Goal: Task Accomplishment & Management: Complete application form

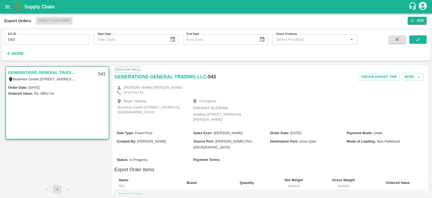
click at [79, 44] on input "543" at bounding box center [46, 39] width 85 height 10
paste input "text"
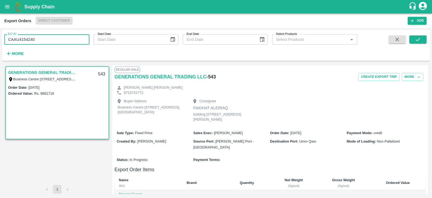
click at [64, 37] on input "CAAU4154240" at bounding box center [46, 39] width 85 height 10
type input "C"
type input "536"
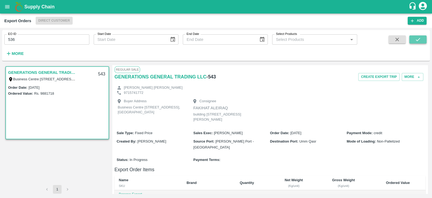
click at [415, 38] on icon "submit" at bounding box center [418, 39] width 6 height 6
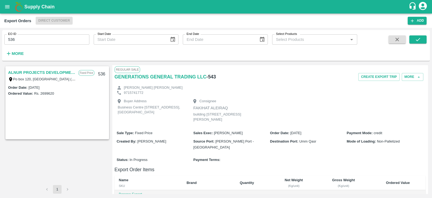
click at [34, 72] on link "ALNUR PROJECTS DEVELOPMENT" at bounding box center [41, 72] width 67 height 7
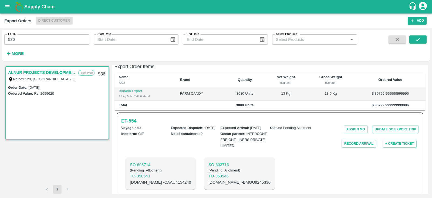
scroll to position [122, 0]
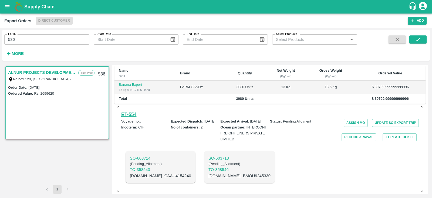
click at [134, 110] on h6 "ET- 554" at bounding box center [128, 114] width 15 height 8
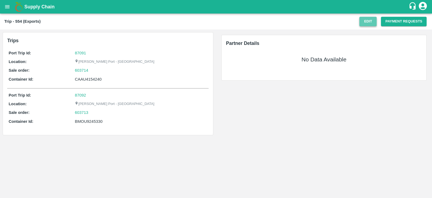
click at [369, 22] on button "Edit" at bounding box center [367, 21] width 17 height 9
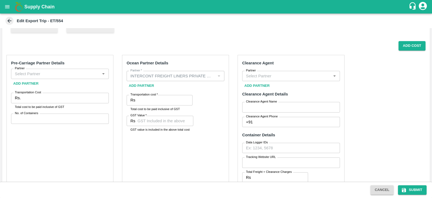
scroll to position [84, 0]
click at [156, 98] on input "Transportation cost   *" at bounding box center [164, 100] width 55 height 10
click at [405, 46] on button "Add Cost" at bounding box center [411, 45] width 27 height 9
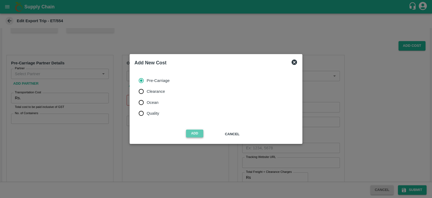
click at [195, 131] on button "Add" at bounding box center [194, 133] width 17 height 8
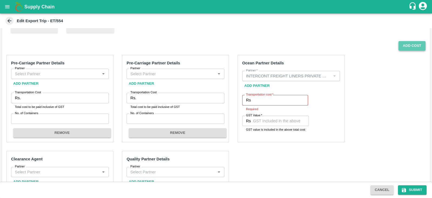
click at [405, 48] on button "Add Cost" at bounding box center [411, 45] width 27 height 9
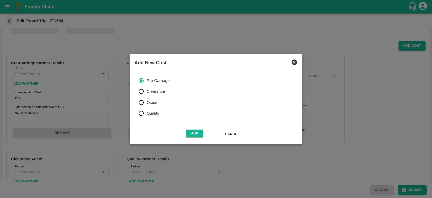
click at [157, 94] on label "Clearance" at bounding box center [153, 91] width 34 height 11
click at [147, 94] on input "Clearance" at bounding box center [141, 91] width 11 height 11
radio input "true"
click at [194, 133] on button "Add" at bounding box center [194, 133] width 17 height 8
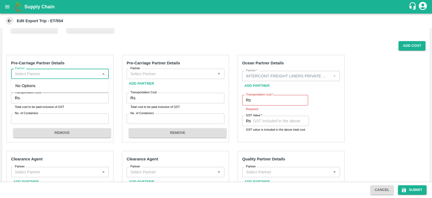
click at [81, 75] on input "Partner" at bounding box center [56, 73] width 86 height 7
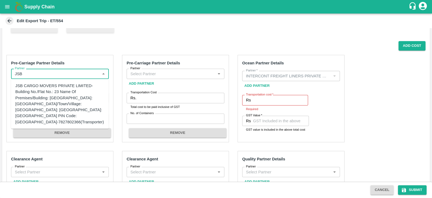
click at [54, 85] on div "JSB CARGO MOVERS PRIVATE LIMITED-Building No./Flat No.: 23 Name Of Premises/Bui…" at bounding box center [59, 104] width 89 height 42
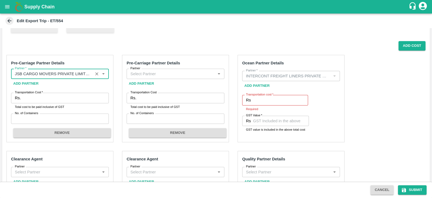
type input "JSB CARGO MOVERS PRIVATE LIMITED-Building No./Flat No.: 23 Name Of Premises/Bui…"
click at [171, 70] on input "Partner" at bounding box center [171, 73] width 86 height 7
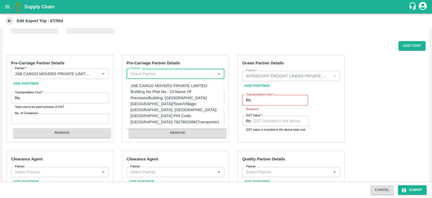
click at [168, 97] on div "JSB CARGO MOVERS PRIVATE LIMITED-Building No./Flat No.: 23 Name Of Premises/Bui…" at bounding box center [175, 104] width 89 height 42
type input "JSB CARGO MOVERS PRIVATE LIMITED-Building No./Flat No.: 23 Name Of Premises/Bui…"
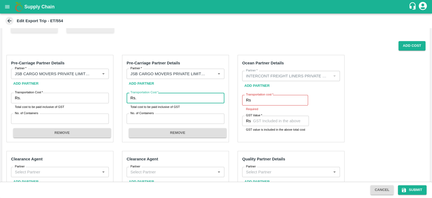
click at [155, 95] on input "Transportation Cost   *" at bounding box center [181, 98] width 86 height 10
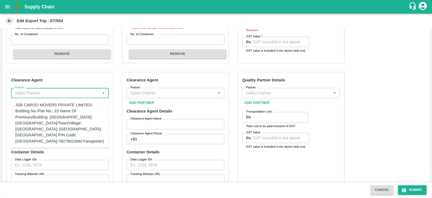
click at [88, 89] on input "Partner" at bounding box center [56, 92] width 86 height 7
click at [71, 107] on div "JSB CARGO MOVERS PRIVATE LIMITED-Building No./Flat No.: 23 Name Of Premises/Bui…" at bounding box center [59, 123] width 89 height 42
type input "JSB CARGO MOVERS PRIVATE LIMITED-Building No./Flat No.: 23 Name Of Premises/Bui…"
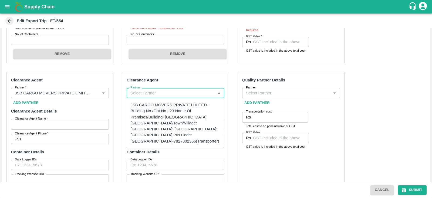
click at [169, 90] on input "Partner" at bounding box center [171, 92] width 86 height 7
click at [175, 116] on div "JSB CARGO MOVERS PRIVATE LIMITED-Building No./Flat No.: 23 Name Of Premises/Bui…" at bounding box center [175, 123] width 89 height 42
type input "JSB CARGO MOVERS PRIVATE LIMITED-Building No./Flat No.: 23 Name Of Premises/Bui…"
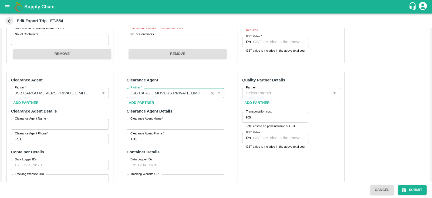
click at [87, 125] on input "Clearance Agent Name   *" at bounding box center [60, 124] width 98 height 10
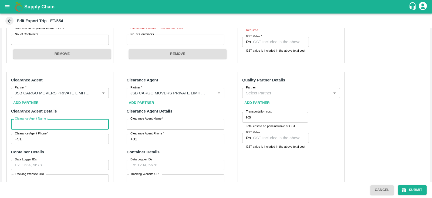
type input "JSB"
click at [154, 125] on input "Clearance Agent Name   *" at bounding box center [176, 124] width 98 height 10
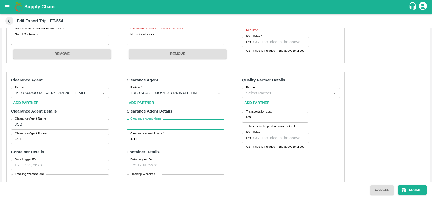
type input "JSB"
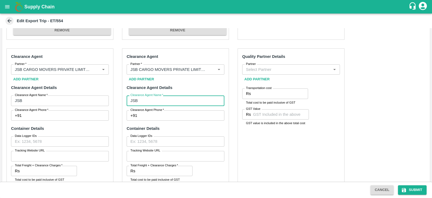
scroll to position [187, 0]
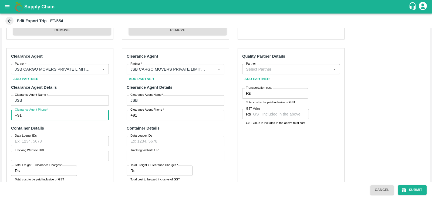
click at [69, 115] on input "Clearance Agent Phone   *" at bounding box center [66, 115] width 85 height 10
type input "7827802366"
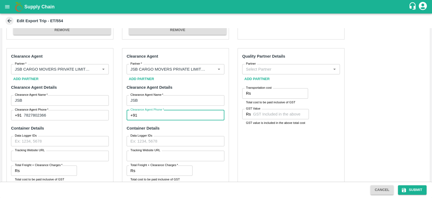
click at [162, 111] on input "Clearance Agent Phone   *" at bounding box center [181, 115] width 85 height 10
type input "7827802366"
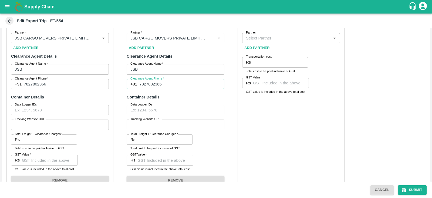
scroll to position [232, 0]
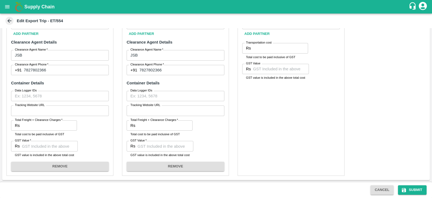
click at [156, 121] on label "Total Freight + Clearance Charges   *" at bounding box center [154, 120] width 48 height 4
click at [156, 121] on input "Total Freight + Clearance Charges   *" at bounding box center [164, 125] width 55 height 10
type input "4"
type input "5074"
click at [149, 149] on input "GST Value   *" at bounding box center [165, 146] width 56 height 10
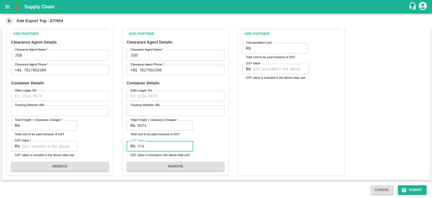
type input "774"
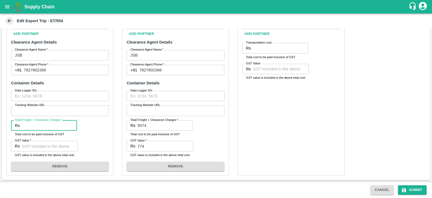
click at [61, 124] on input "Total Freight + Clearance Charges   *" at bounding box center [49, 125] width 55 height 10
type input "5074"
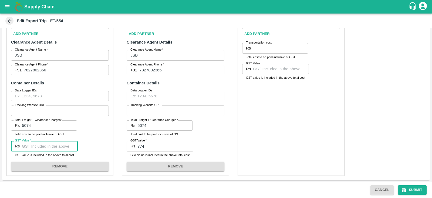
click at [42, 144] on input "GST Value   *" at bounding box center [50, 146] width 56 height 10
type input "774"
click at [309, 126] on div "Quality Partner Details Partner Partner Add Partner Transportation cost Rs Tran…" at bounding box center [291, 89] width 107 height 173
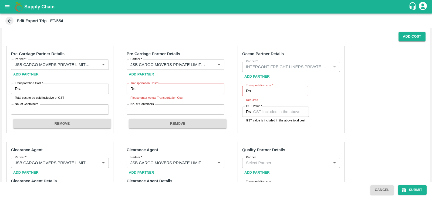
scroll to position [93, 0]
click at [161, 91] on input "Transportation Cost   *" at bounding box center [181, 89] width 86 height 10
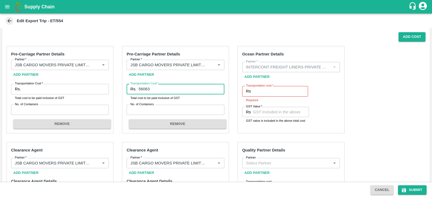
type input "56063"
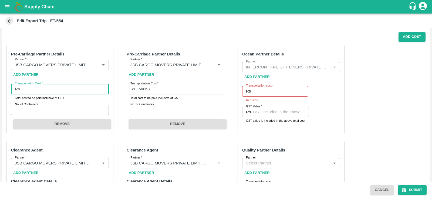
click at [62, 88] on input "Transportation Cost   *" at bounding box center [66, 89] width 86 height 10
type input "56063"
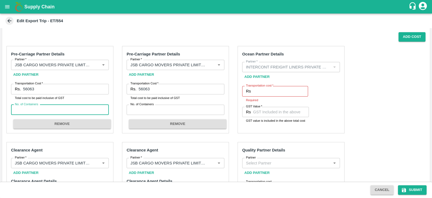
click at [68, 107] on input "No. of Containers" at bounding box center [60, 109] width 98 height 10
type input "1"
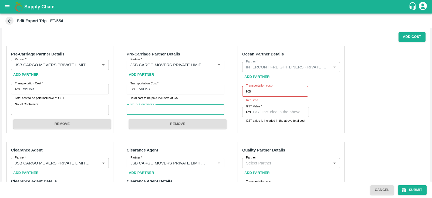
click at [139, 108] on input "No. of Containers" at bounding box center [176, 109] width 98 height 10
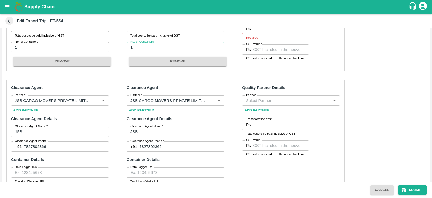
scroll to position [152, 0]
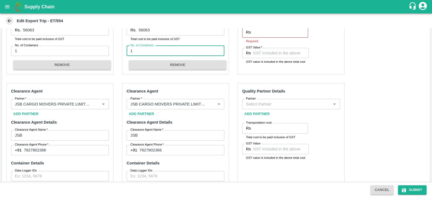
type input "1"
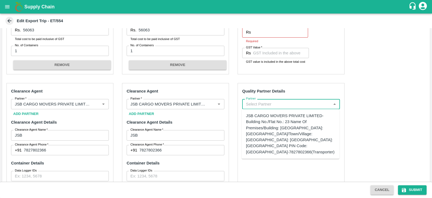
click at [276, 105] on input "Partner" at bounding box center [287, 103] width 86 height 7
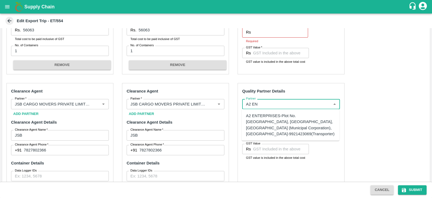
click at [275, 119] on div "A2 ENTERPRISES-Plot No.[GEOGRAPHIC_DATA], [GEOGRAPHIC_DATA], [GEOGRAPHIC_DATA] …" at bounding box center [290, 125] width 89 height 24
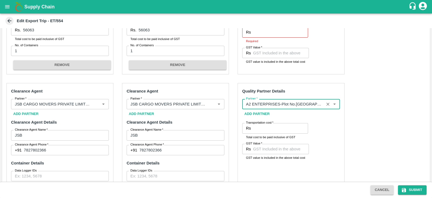
type input "A2 ENTERPRISES-Plot No.[GEOGRAPHIC_DATA], [GEOGRAPHIC_DATA], [GEOGRAPHIC_DATA] …"
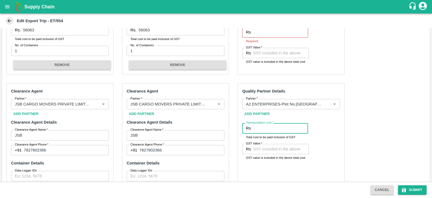
click at [269, 127] on input "Transportation cost   *" at bounding box center [280, 128] width 55 height 10
type input "2900"
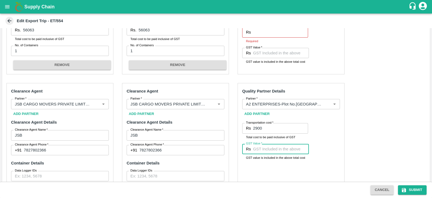
click at [262, 149] on input "GST Value   *" at bounding box center [281, 149] width 56 height 10
type input "00"
click at [332, 131] on div "Transportation cost   * Rs 2900 Transportation cost Total cost to be paid inclu…" at bounding box center [291, 133] width 98 height 21
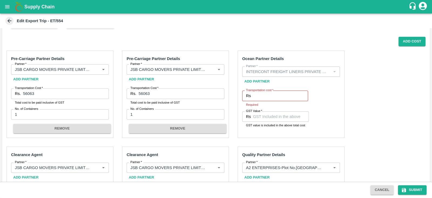
scroll to position [87, 0]
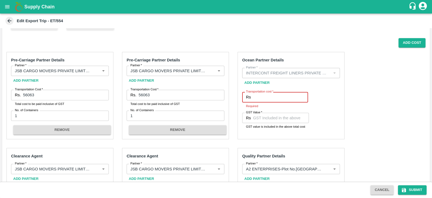
click at [282, 94] on input "Transportation cost   *" at bounding box center [280, 97] width 55 height 10
paste input "435569.00"
type input "435569.00"
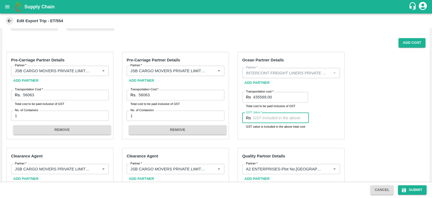
click at [278, 117] on input "GST Value   *" at bounding box center [281, 118] width 56 height 10
paste input "20741.40"
type input "20741.40"
click at [360, 100] on div "Pre-Carriage Partner Details Partner   * Partner   * Add Partner Transportation…" at bounding box center [216, 186] width 428 height 277
click at [405, 40] on button "Add Cost" at bounding box center [411, 42] width 27 height 9
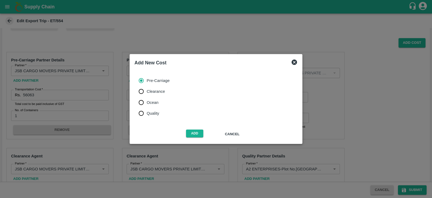
click at [157, 103] on span "Ocean" at bounding box center [153, 102] width 12 height 6
click at [147, 103] on input "Ocean" at bounding box center [141, 102] width 11 height 11
radio input "true"
click at [195, 133] on button "Add" at bounding box center [194, 133] width 17 height 8
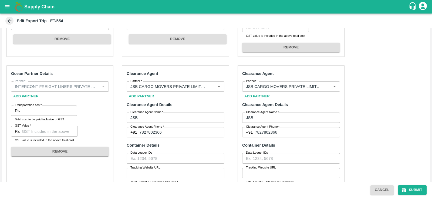
scroll to position [178, 0]
click at [45, 111] on input "Transportation cost   *" at bounding box center [49, 110] width 55 height 10
paste input "13804.20"
type input "13804.20"
click at [56, 129] on input "GST Value   *" at bounding box center [50, 131] width 56 height 10
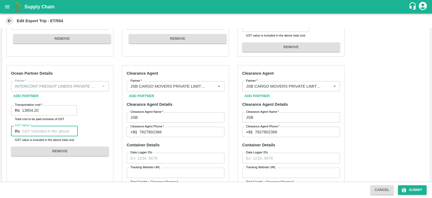
paste input "90494.00"
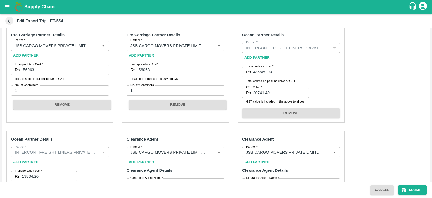
scroll to position [113, 0]
type input "90494.00"
click at [277, 71] on input "435569.00" at bounding box center [280, 71] width 55 height 10
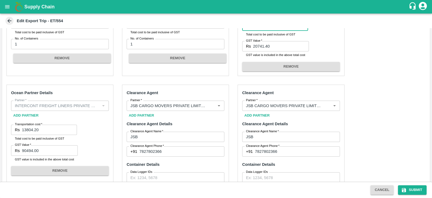
scroll to position [160, 0]
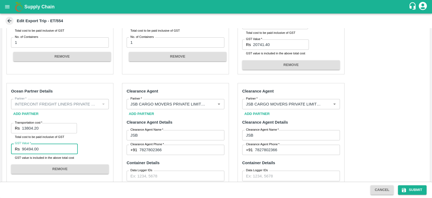
click at [51, 150] on input "90494.00" at bounding box center [50, 148] width 56 height 10
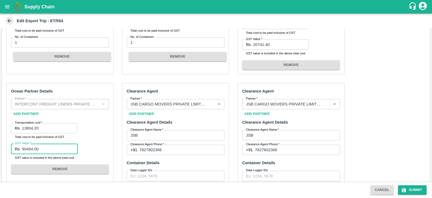
click at [52, 128] on input "13804.20" at bounding box center [49, 128] width 55 height 10
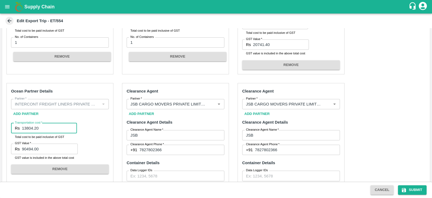
click at [52, 128] on input "13804.20" at bounding box center [49, 128] width 55 height 10
paste input "90494.0"
type input "90494.00"
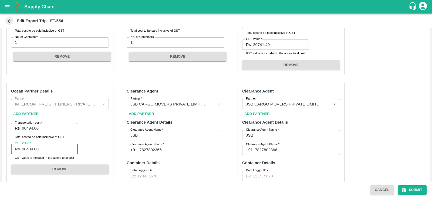
click at [56, 152] on input "90494.00" at bounding box center [50, 148] width 56 height 10
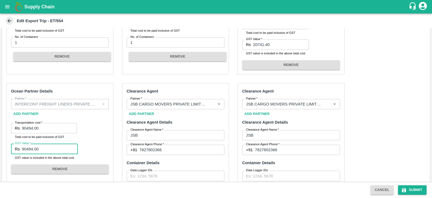
paste input "13804.2"
type input "13804.20"
click at [365, 96] on div "Pre-Carriage Partner Details Partner   * Partner   * Add Partner Transportation…" at bounding box center [216, 164] width 428 height 380
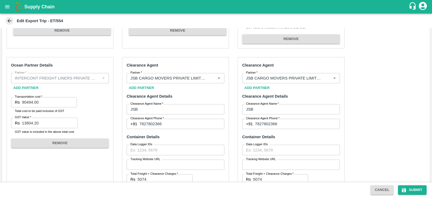
scroll to position [224, 0]
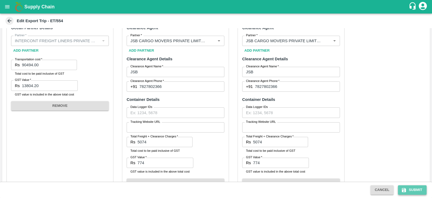
click at [412, 187] on button "Submit" at bounding box center [412, 189] width 29 height 9
